Goal: Transaction & Acquisition: Purchase product/service

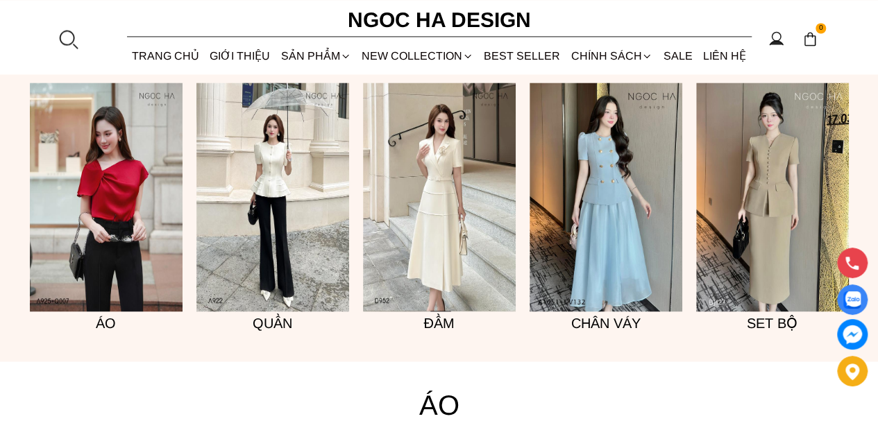
scroll to position [1041, 0]
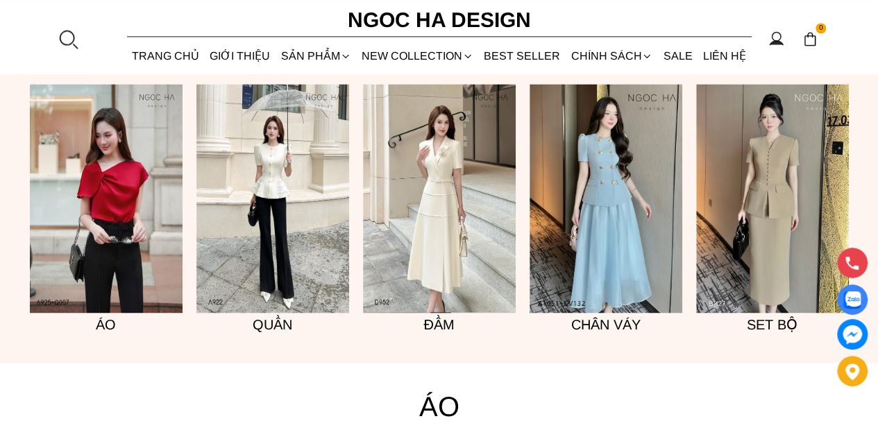
click at [441, 188] on img at bounding box center [439, 198] width 153 height 229
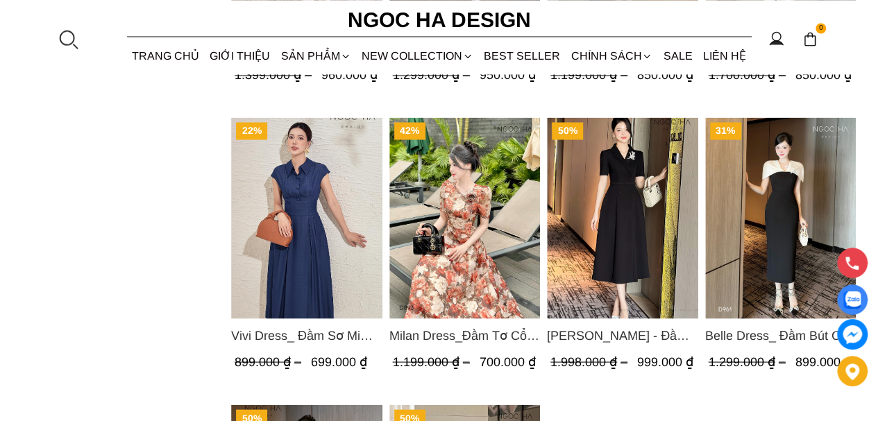
scroll to position [1527, 0]
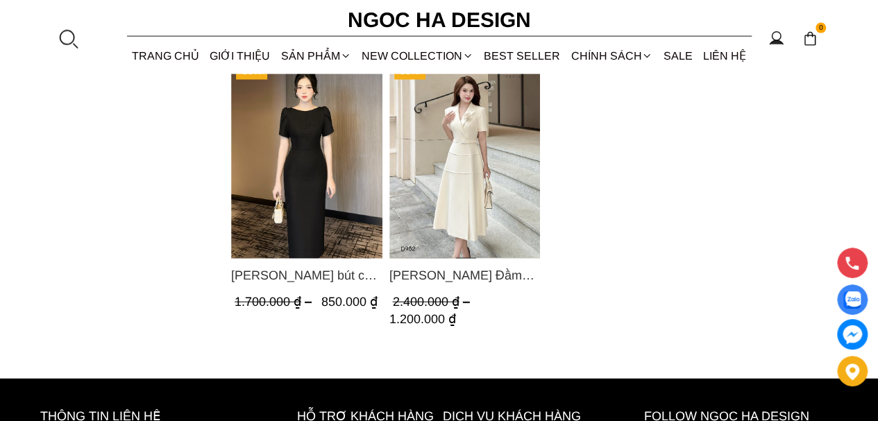
click at [462, 164] on img "Product image - Louisa Dress_ Đầm Cổ Vest Cài Hoa Tùng May Gân Nổi Kèm Đai Màu …" at bounding box center [464, 157] width 151 height 201
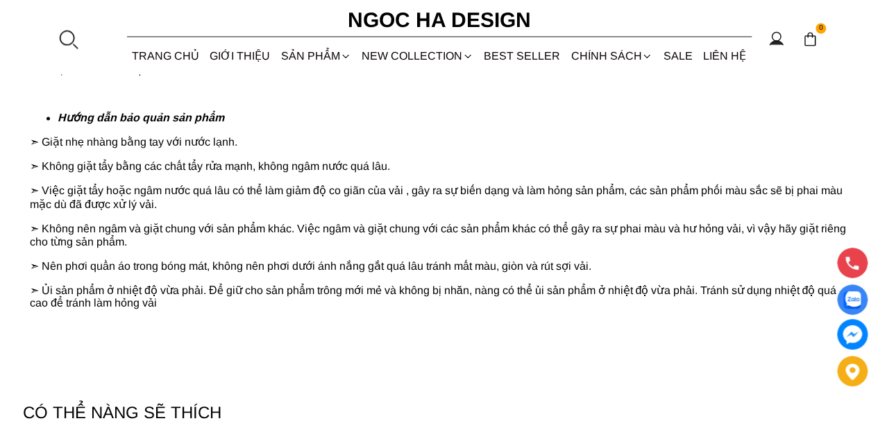
scroll to position [4165, 0]
